Goal: Connect with others: Connect with other users

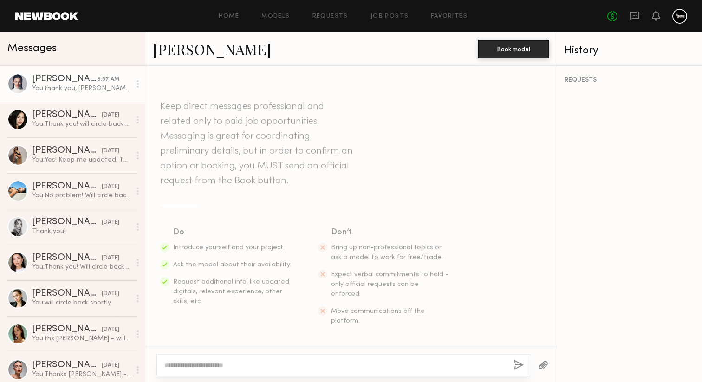
scroll to position [1488, 0]
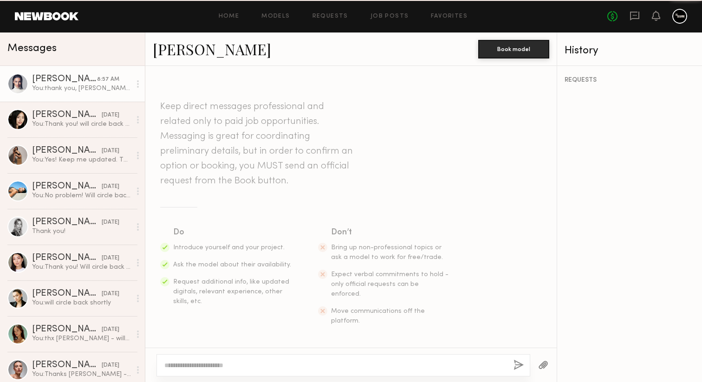
scroll to position [1417, 0]
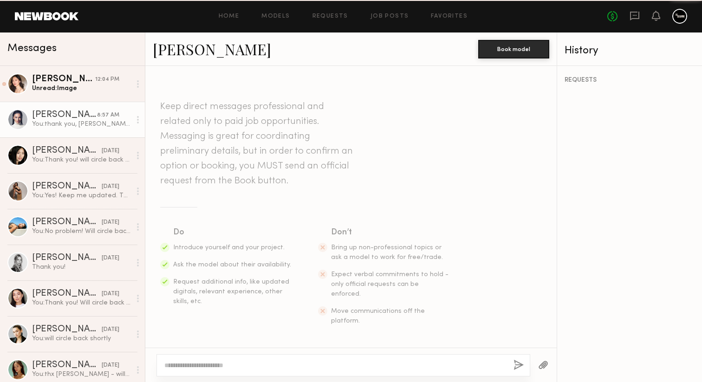
scroll to position [1417, 0]
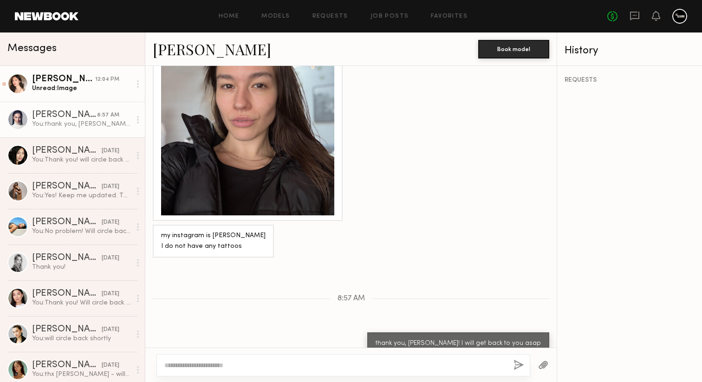
click at [70, 84] on div "Janine C." at bounding box center [63, 79] width 63 height 9
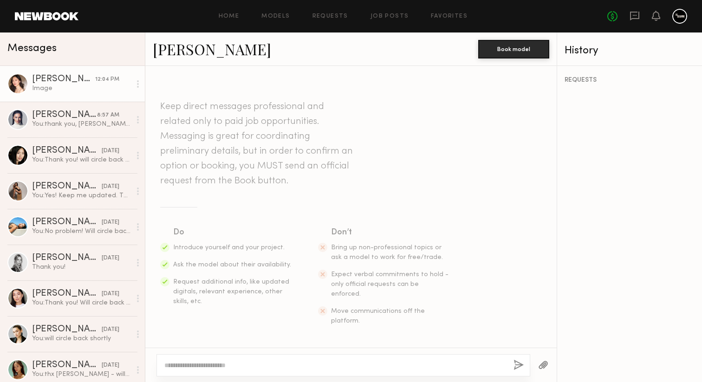
scroll to position [1742, 0]
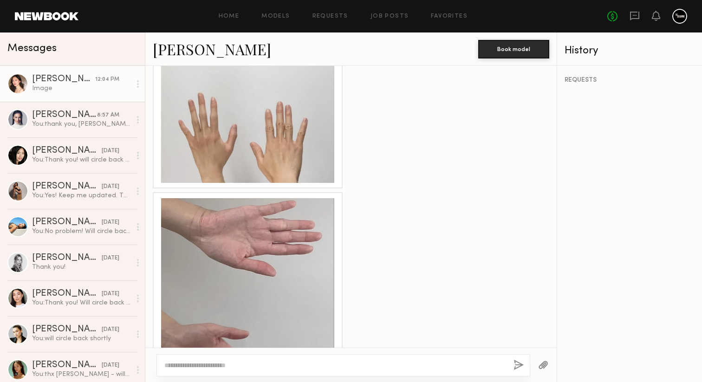
click at [68, 78] on div "[PERSON_NAME]" at bounding box center [63, 79] width 63 height 9
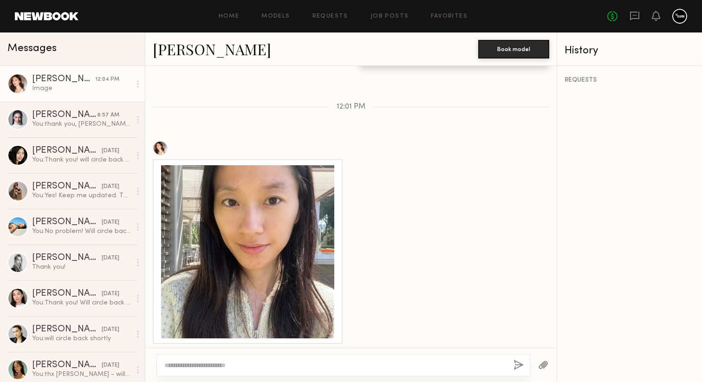
scroll to position [1342, 0]
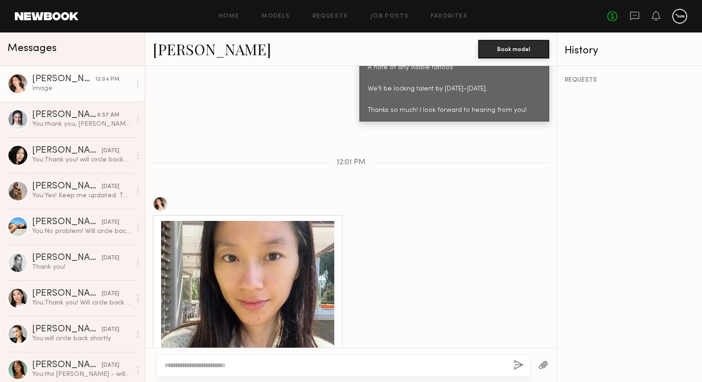
click at [230, 234] on div at bounding box center [247, 307] width 173 height 173
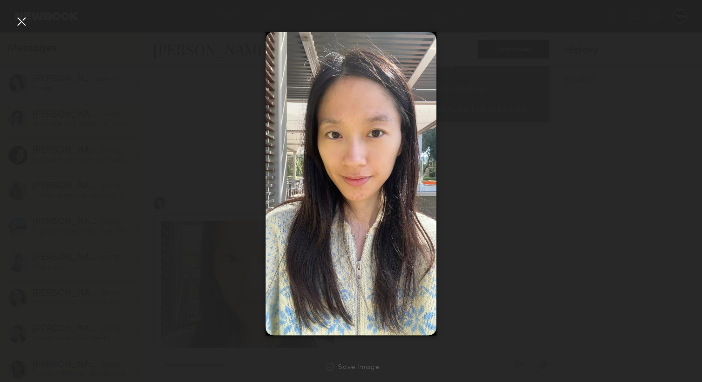
click at [21, 25] on div at bounding box center [21, 21] width 15 height 15
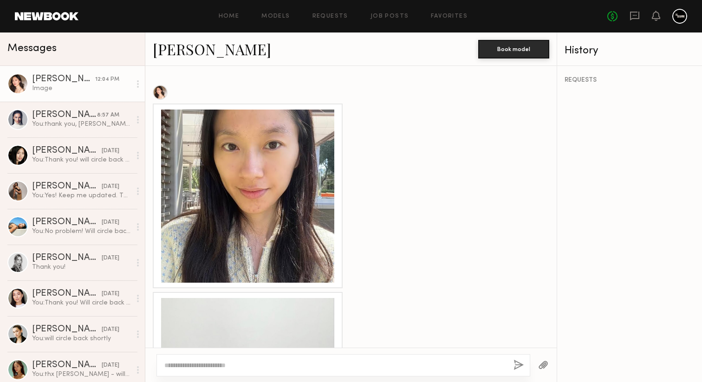
scroll to position [1629, 0]
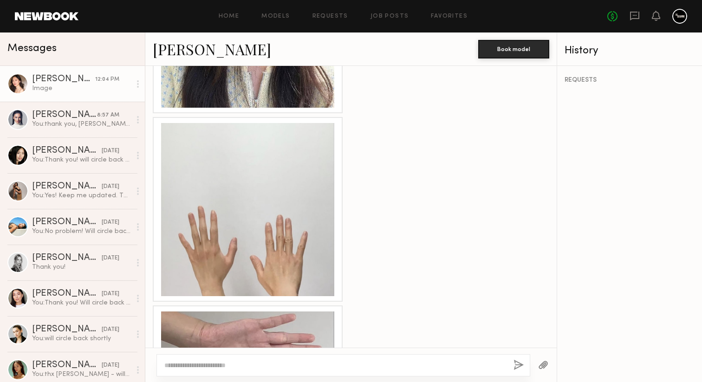
click at [209, 192] on div at bounding box center [247, 209] width 173 height 173
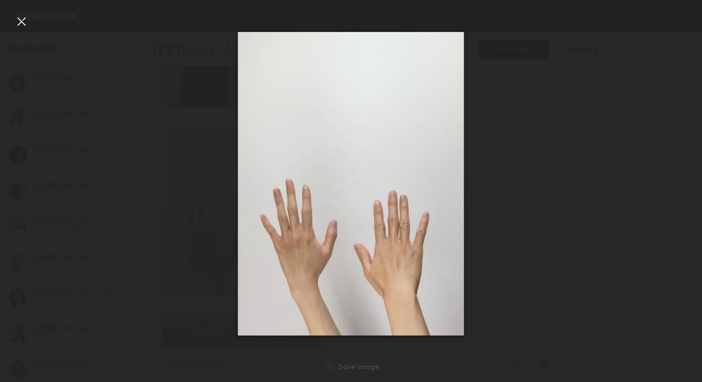
click at [20, 26] on div at bounding box center [21, 21] width 15 height 15
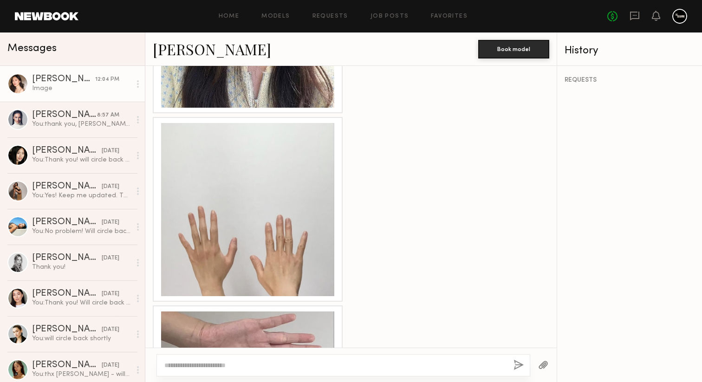
scroll to position [1742, 0]
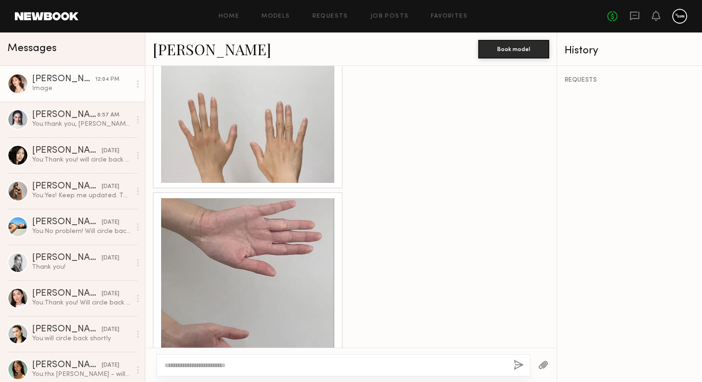
click at [275, 228] on div at bounding box center [247, 284] width 173 height 173
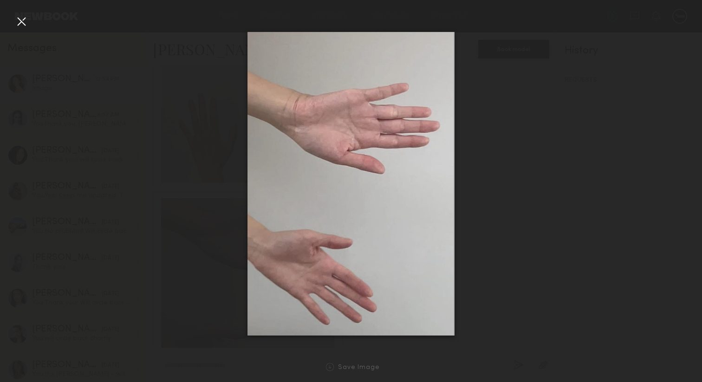
click at [16, 24] on div at bounding box center [21, 21] width 15 height 15
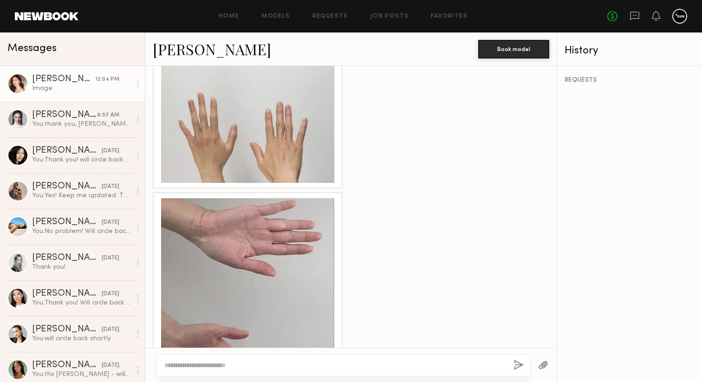
click at [262, 363] on textarea at bounding box center [335, 365] width 342 height 9
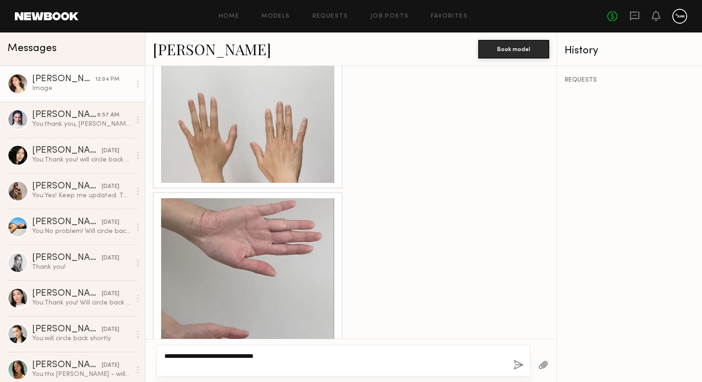
type textarea "**********"
click at [526, 369] on div "**********" at bounding box center [343, 361] width 374 height 32
click at [520, 362] on button "button" at bounding box center [518, 366] width 10 height 12
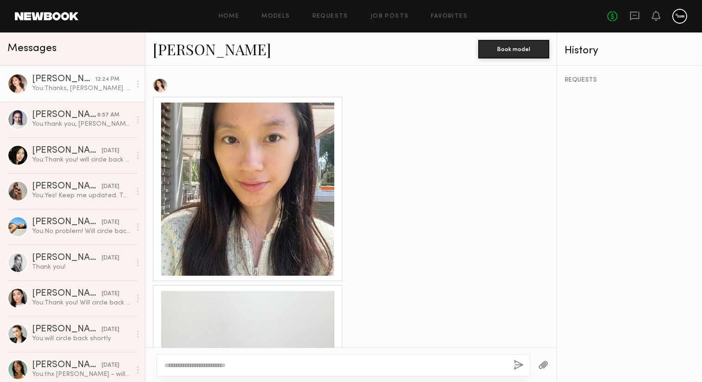
scroll to position [1838, 0]
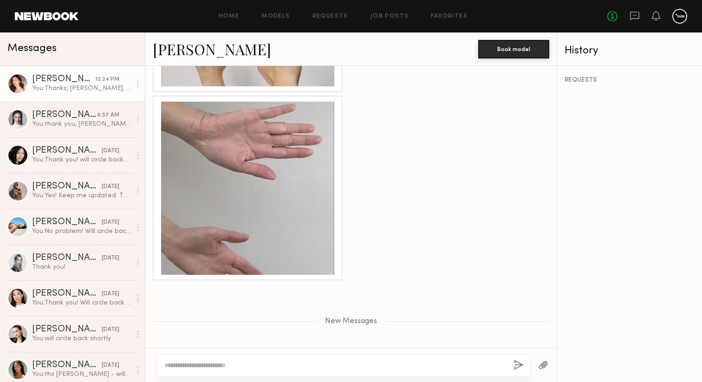
click at [189, 52] on link "[PERSON_NAME]" at bounding box center [212, 49] width 118 height 20
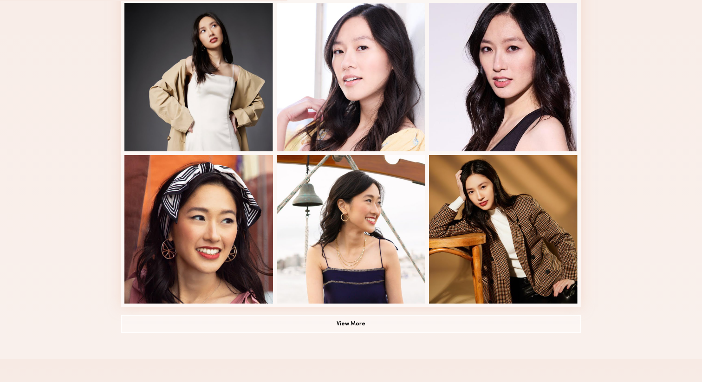
scroll to position [586, 0]
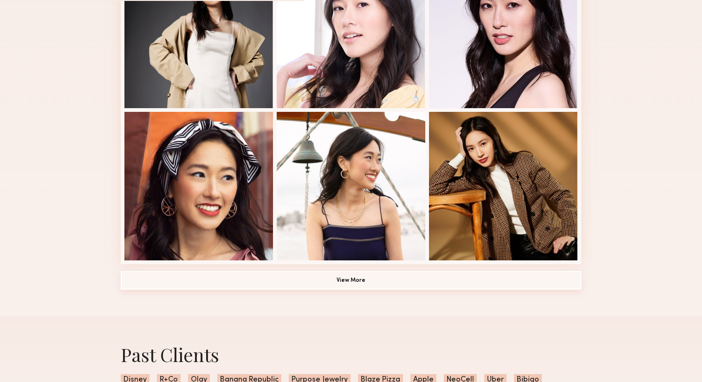
click at [279, 287] on button "View More" at bounding box center [351, 280] width 460 height 19
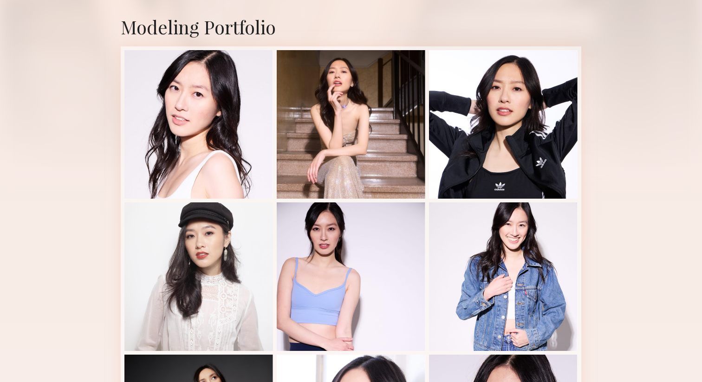
scroll to position [136, 0]
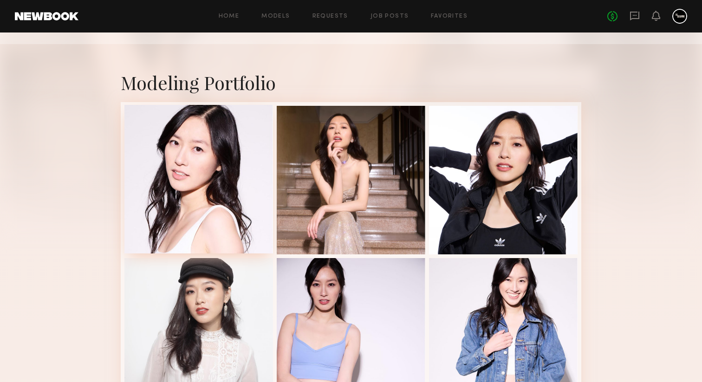
click at [209, 198] on div at bounding box center [198, 179] width 149 height 149
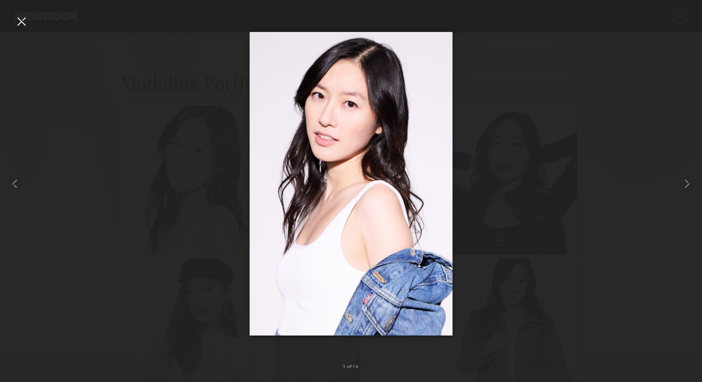
click at [22, 22] on div at bounding box center [21, 21] width 15 height 15
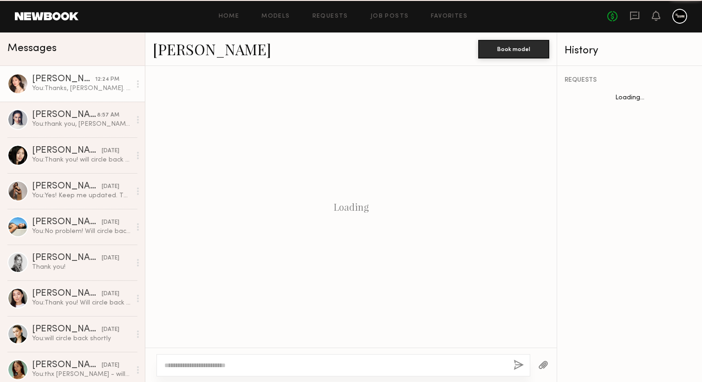
scroll to position [1768, 0]
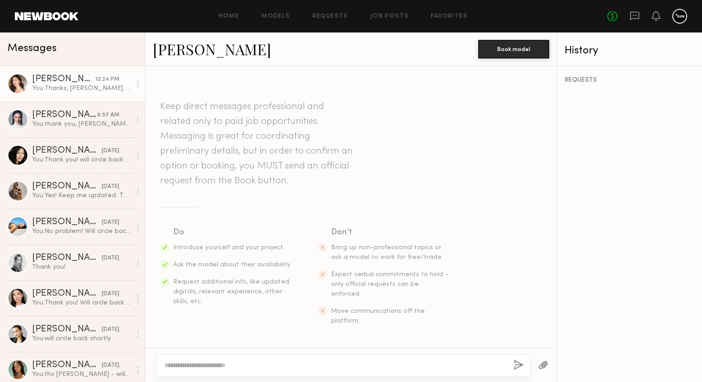
scroll to position [1768, 0]
